Goal: Task Accomplishment & Management: Manage account settings

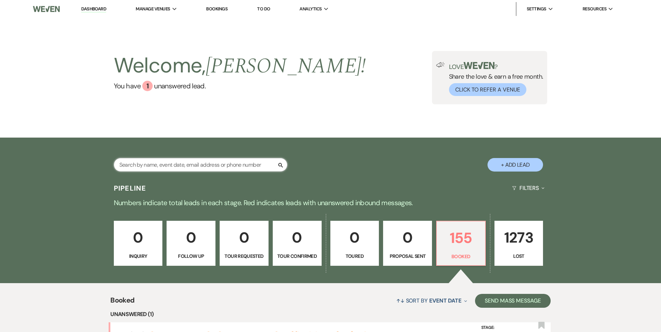
click at [136, 164] on input "text" at bounding box center [200, 165] width 173 height 14
type input "[PERSON_NAME]"
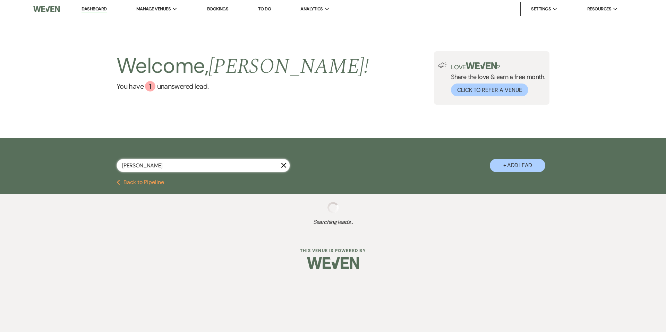
select select "8"
select select "5"
select select "8"
select select "5"
select select "8"
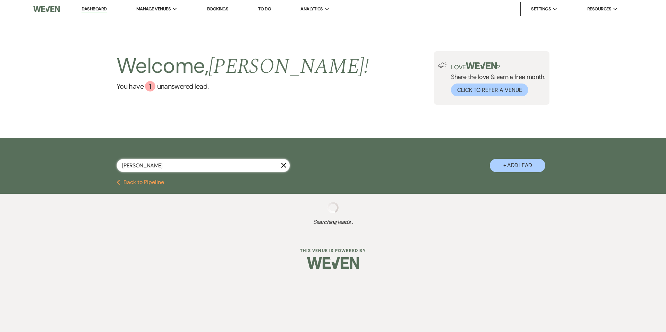
select select "5"
select select "8"
select select "5"
select select "8"
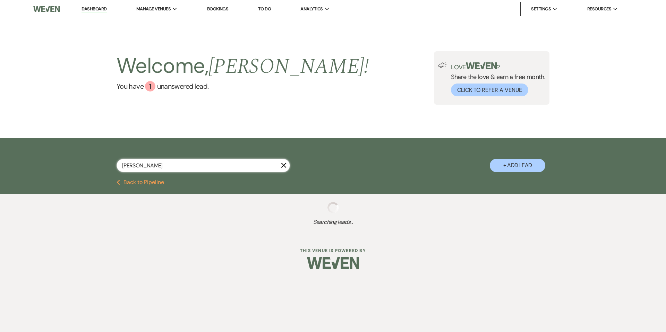
select select "5"
select select "8"
select select "5"
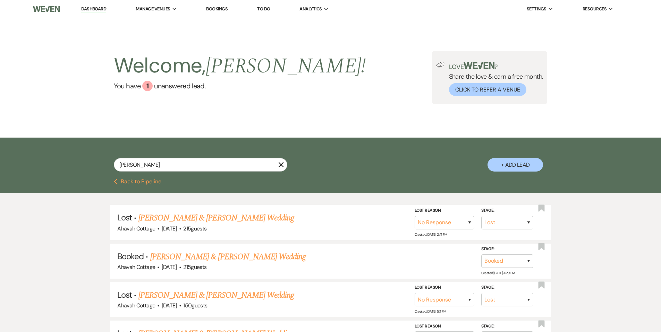
click at [183, 256] on link "[PERSON_NAME] & [PERSON_NAME] Wedding" at bounding box center [227, 257] width 155 height 12
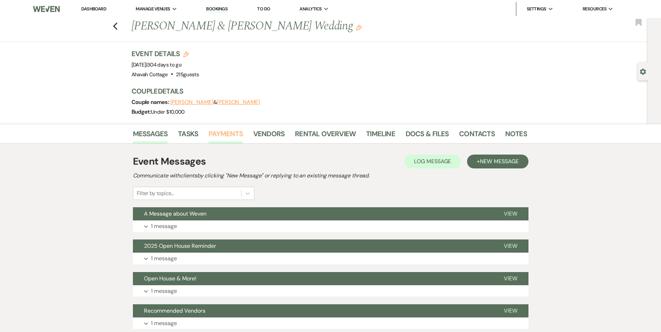
click at [225, 132] on link "Payments" at bounding box center [225, 135] width 34 height 15
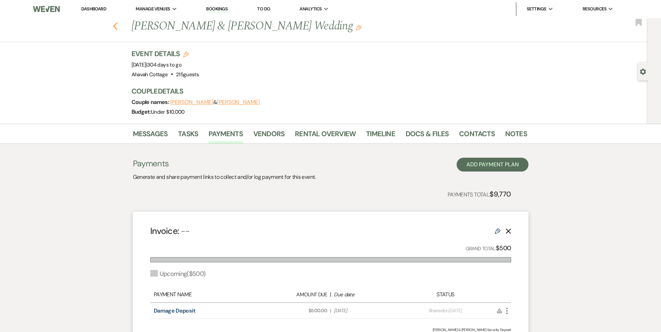
click at [118, 26] on icon "Previous" at bounding box center [115, 26] width 5 height 8
select select "8"
select select "5"
select select "8"
select select "5"
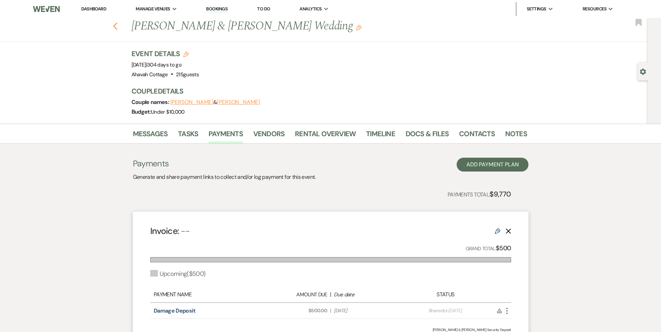
select select "8"
select select "5"
select select "8"
select select "5"
select select "8"
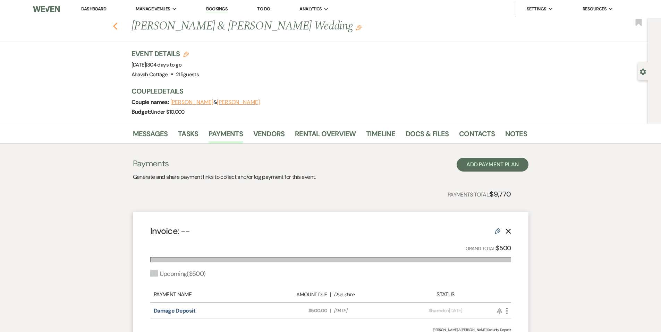
select select "8"
select select "5"
select select "8"
select select "5"
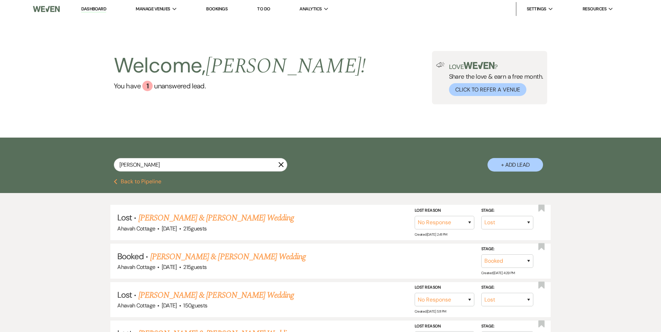
click at [281, 165] on use "button" at bounding box center [280, 164] width 5 height 5
